Goal: Transaction & Acquisition: Purchase product/service

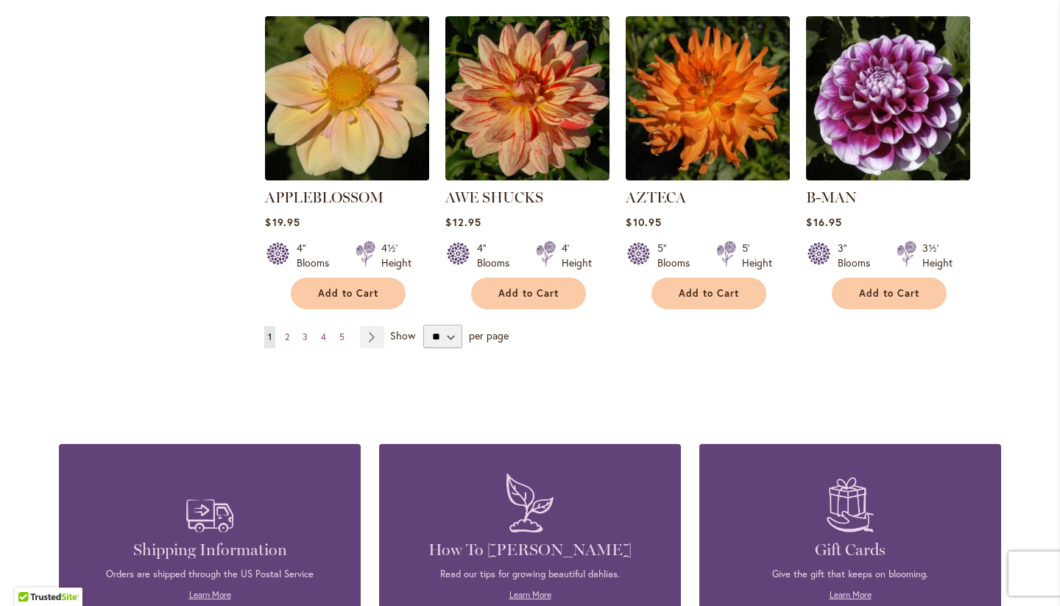
scroll to position [1255, 0]
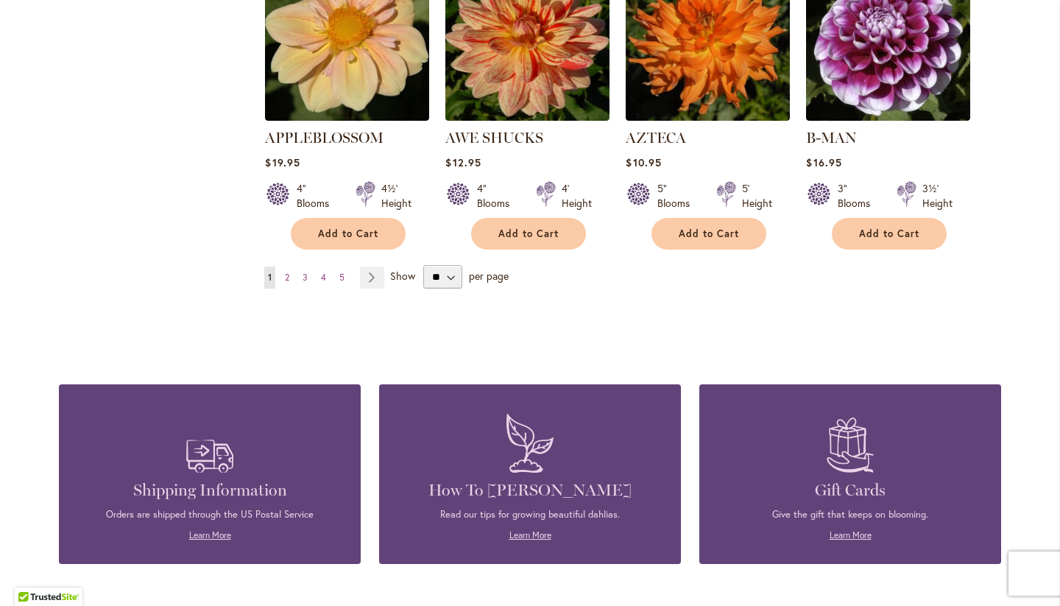
scroll to position [1372, 0]
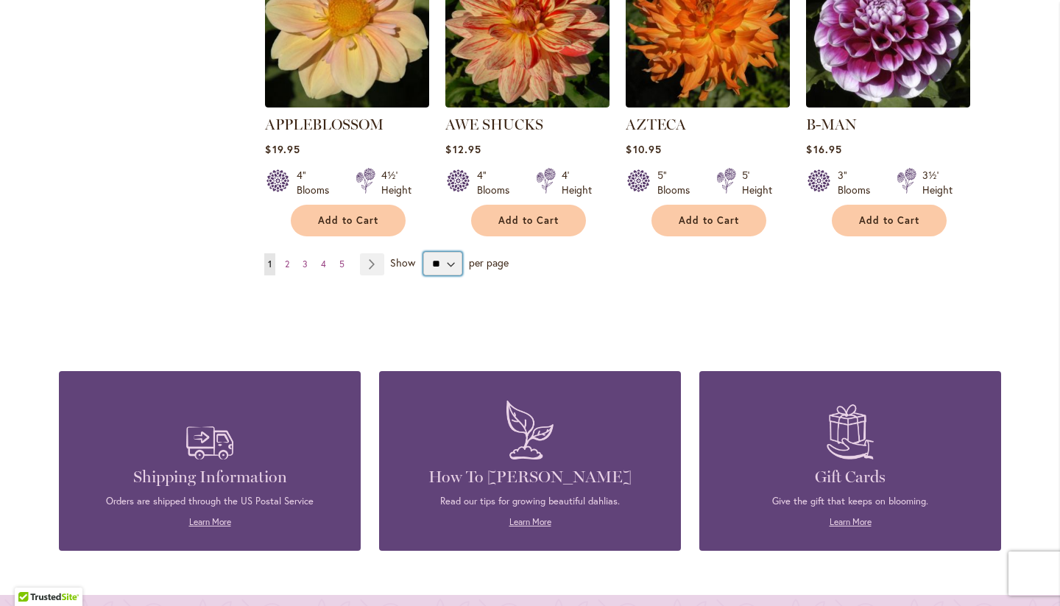
select select "**"
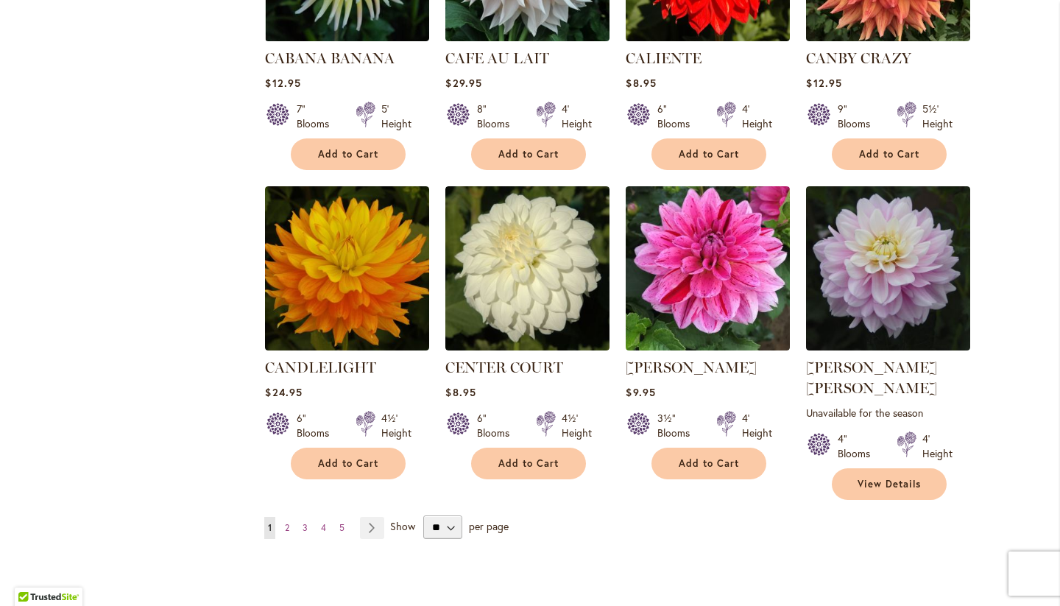
scroll to position [4880, 0]
click at [289, 523] on span "2" at bounding box center [287, 528] width 4 height 11
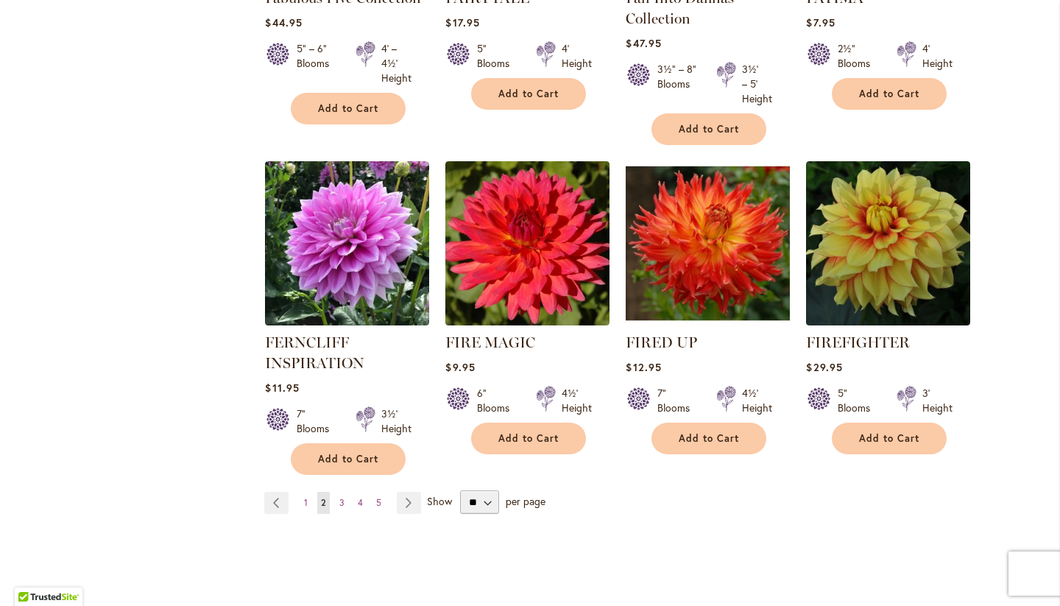
scroll to position [5025, 0]
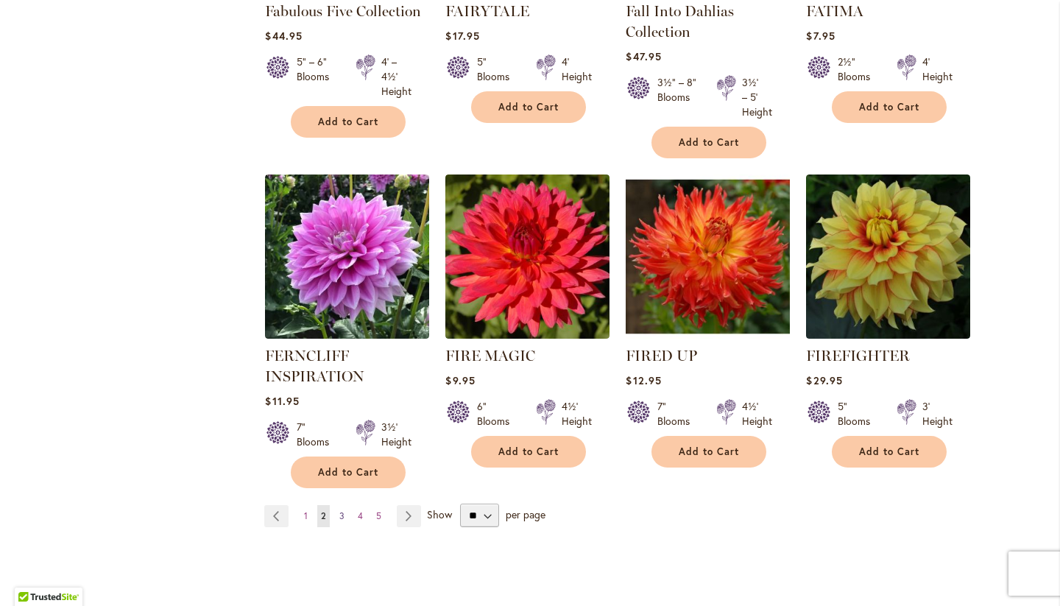
click at [342, 510] on span "3" at bounding box center [341, 515] width 5 height 11
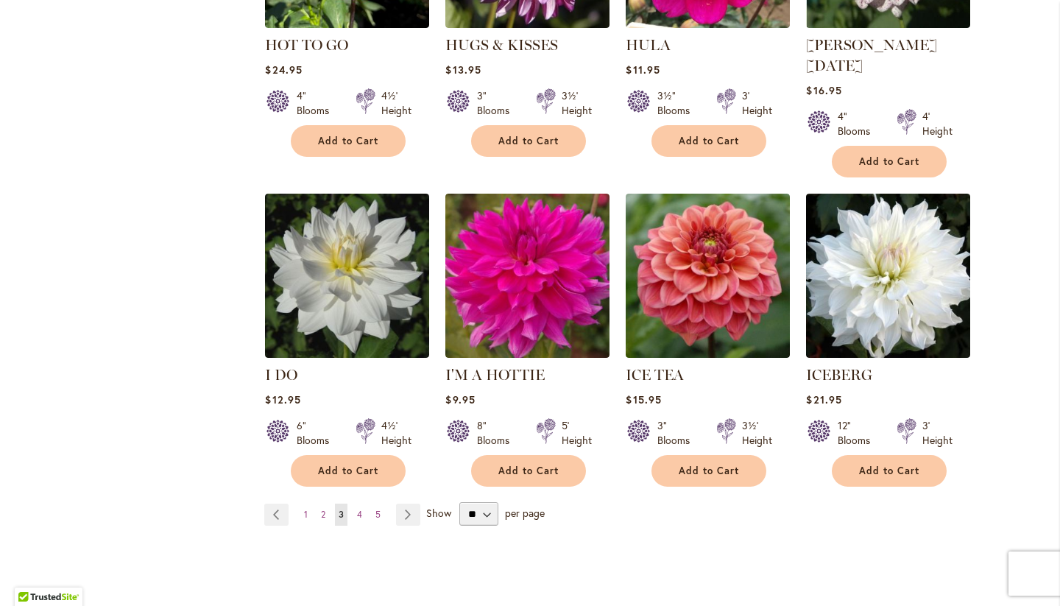
scroll to position [5015, 0]
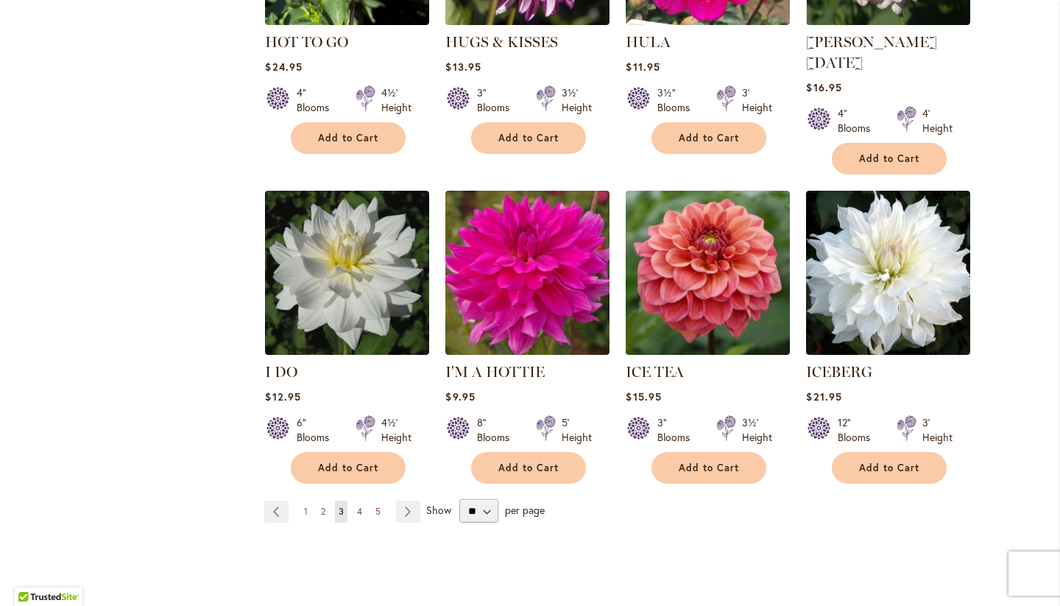
click at [358, 506] on span "4" at bounding box center [359, 511] width 5 height 11
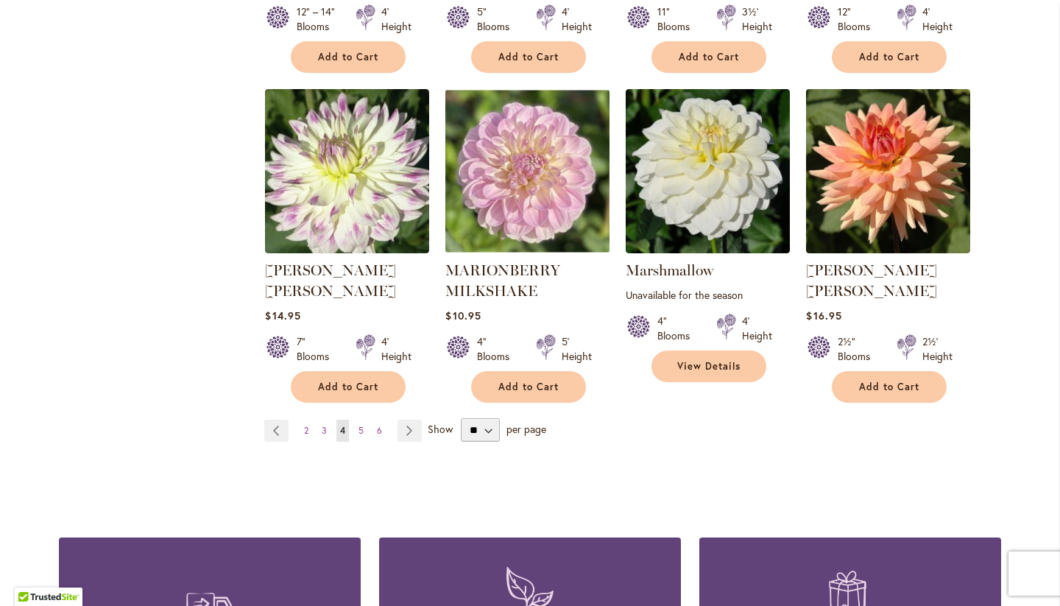
scroll to position [5059, 0]
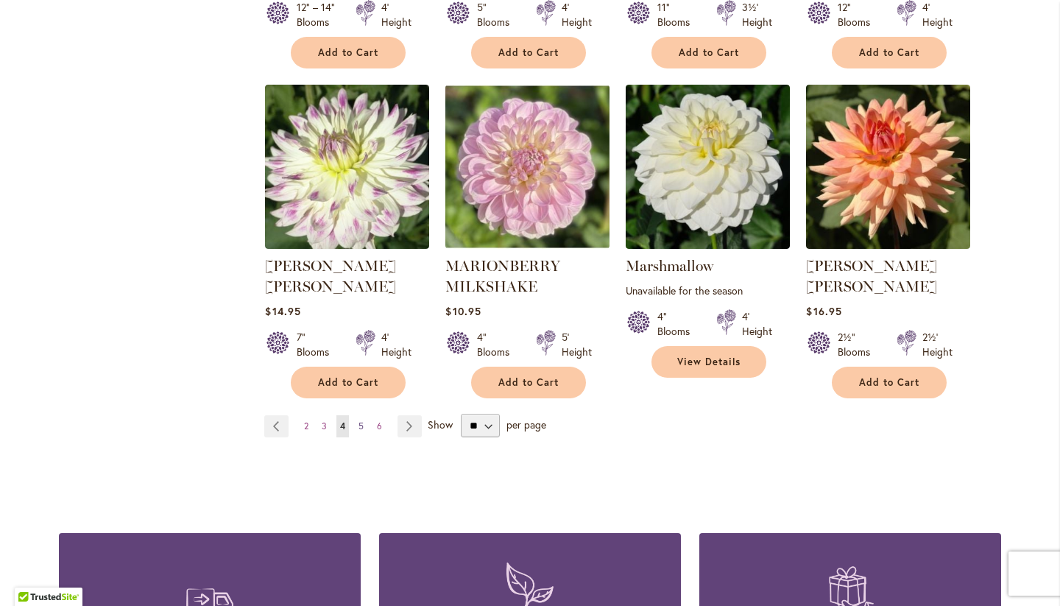
click at [357, 415] on link "Page 5" at bounding box center [361, 426] width 13 height 22
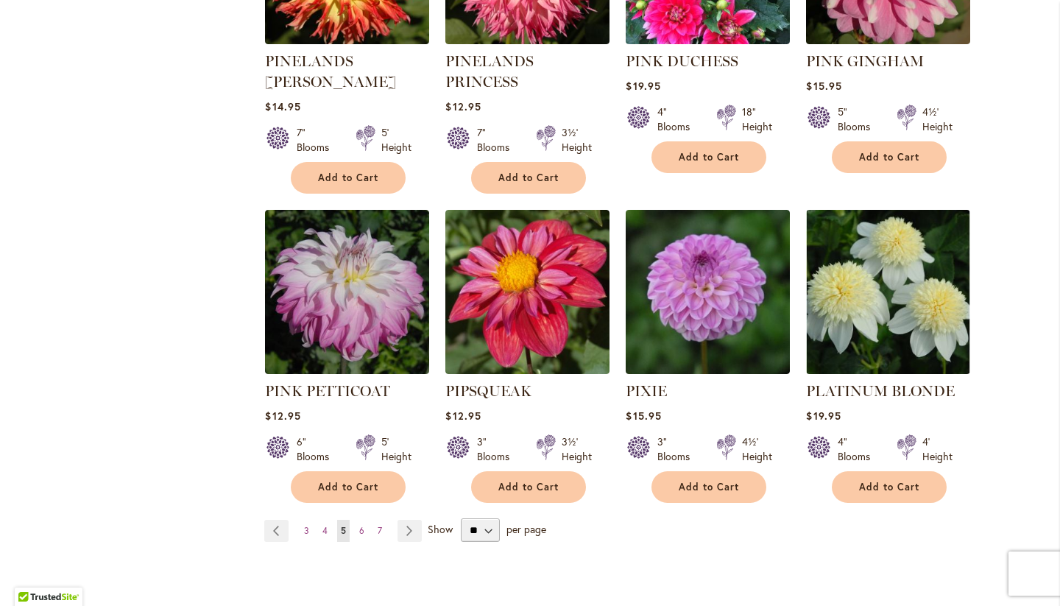
scroll to position [4935, 0]
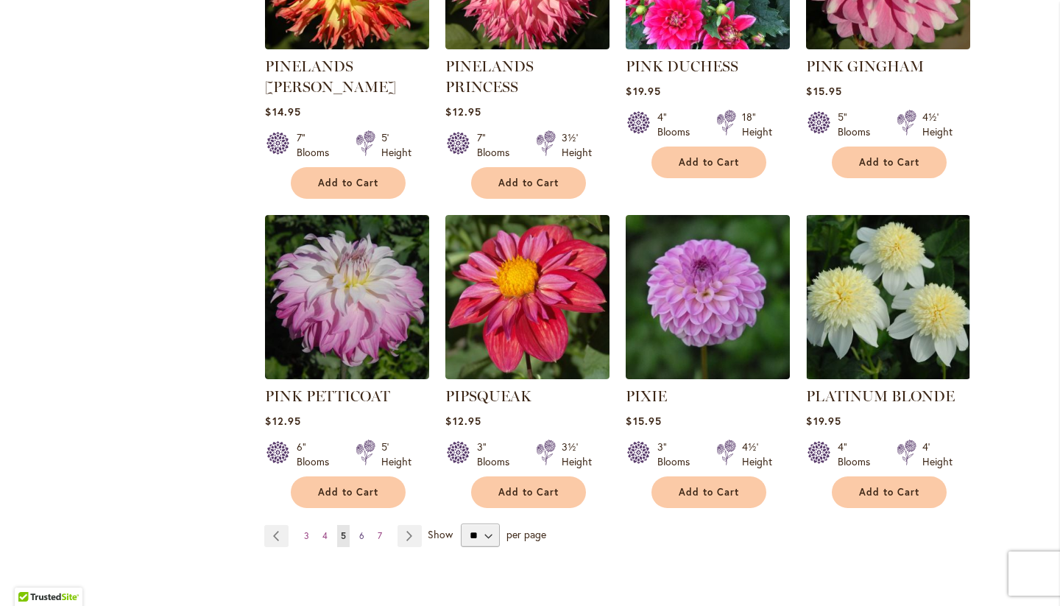
click at [364, 530] on span "6" at bounding box center [361, 535] width 5 height 11
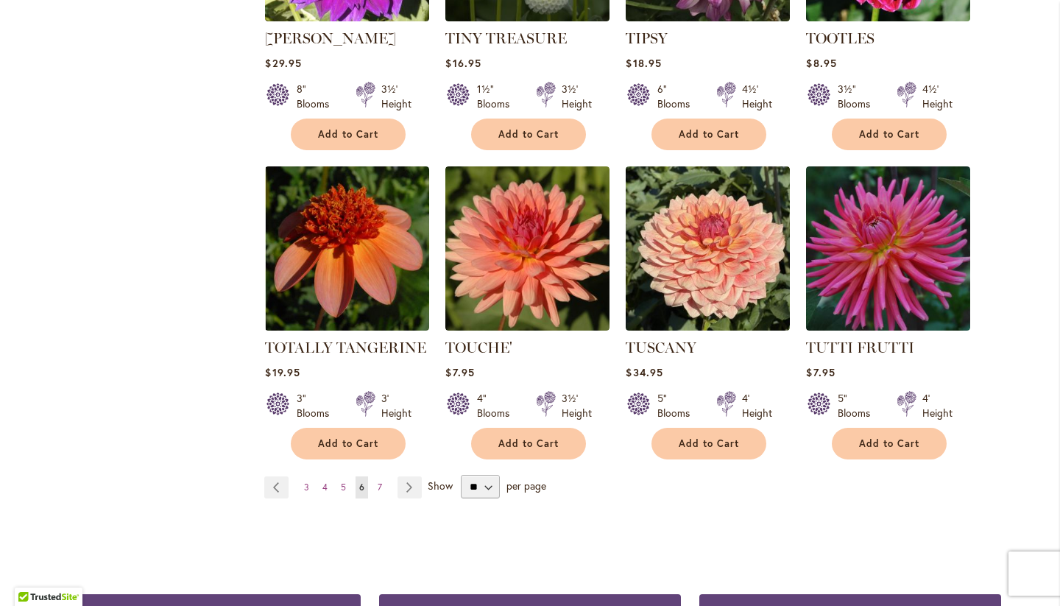
scroll to position [4855, 0]
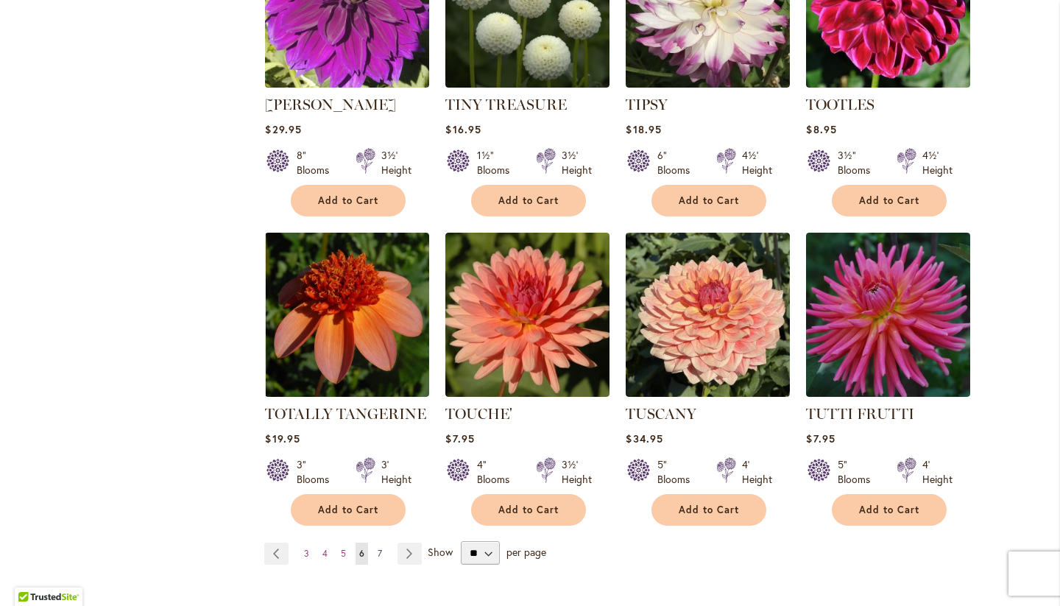
click at [378, 548] on span "7" at bounding box center [380, 553] width 4 height 11
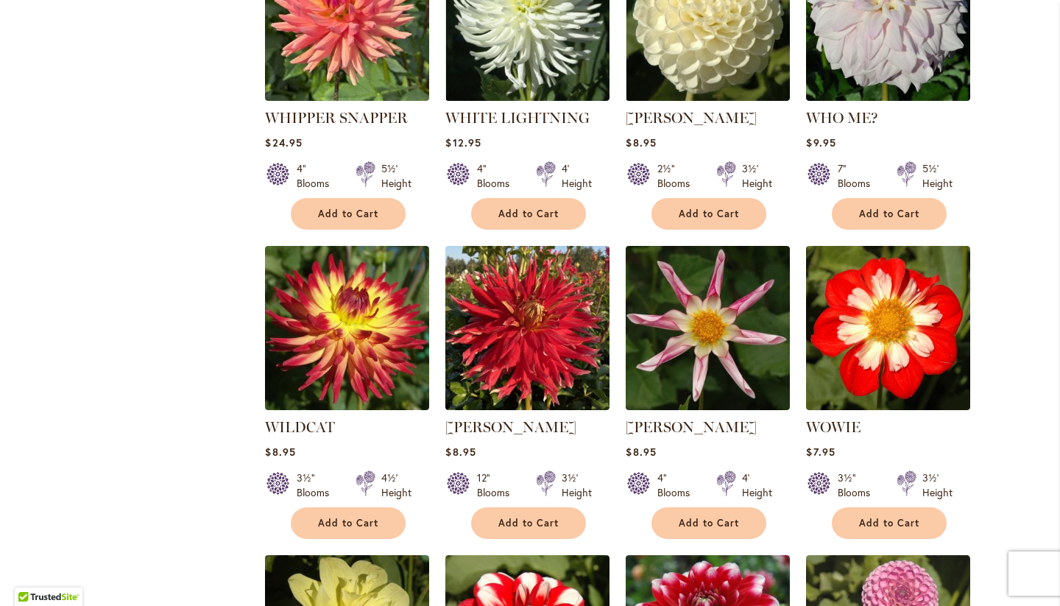
scroll to position [1357, 0]
